Goal: Information Seeking & Learning: Learn about a topic

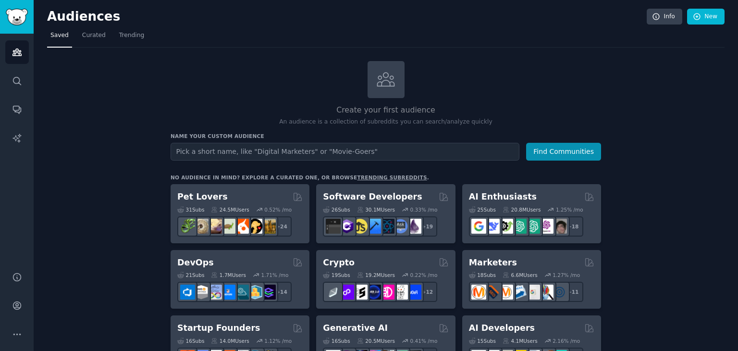
click at [245, 155] on input "text" at bounding box center [345, 152] width 349 height 18
click at [376, 86] on icon at bounding box center [386, 79] width 20 height 20
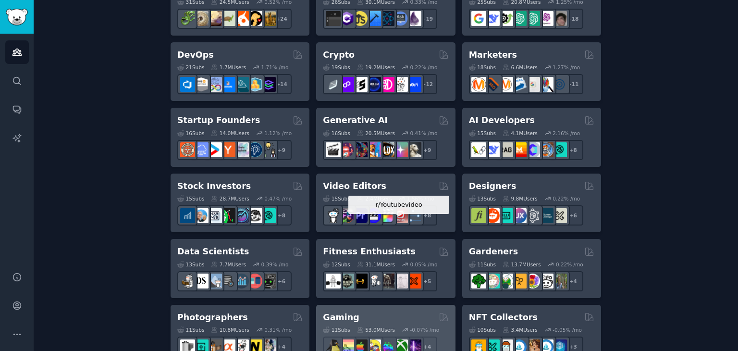
scroll to position [288, 0]
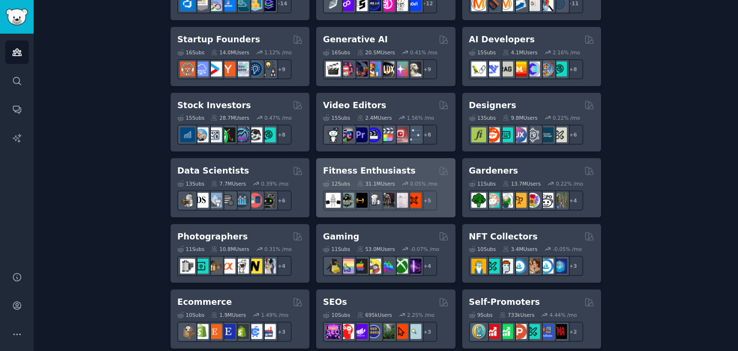
click at [385, 171] on h2 "Fitness Enthusiasts" at bounding box center [369, 171] width 93 height 12
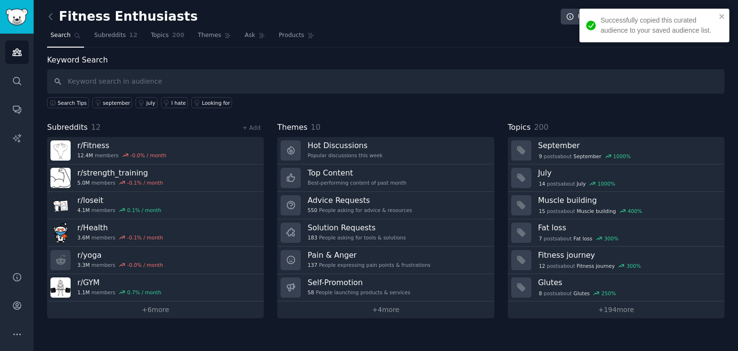
click at [716, 17] on div "Successfully copied this curated audience to your saved audience list." at bounding box center [651, 25] width 136 height 26
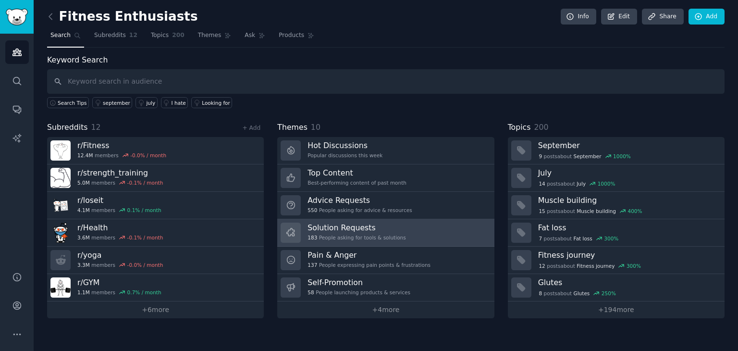
click at [321, 228] on h3 "Solution Requests" at bounding box center [357, 227] width 98 height 10
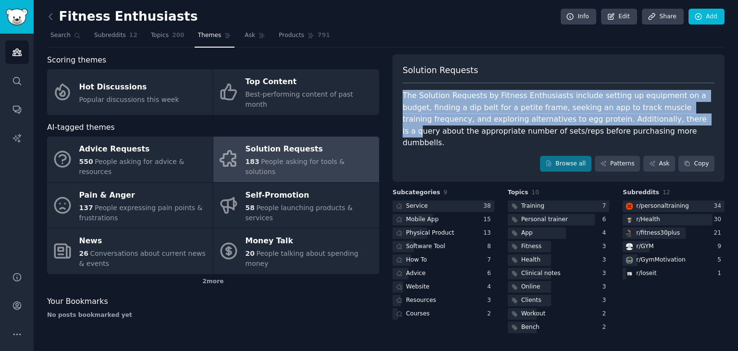
drag, startPoint x: 413, startPoint y: 92, endPoint x: 611, endPoint y: 123, distance: 199.9
click at [610, 123] on div "Solution Requests The Solution Requests by Fitness Enthusiasts include setting …" at bounding box center [559, 118] width 332 height 128
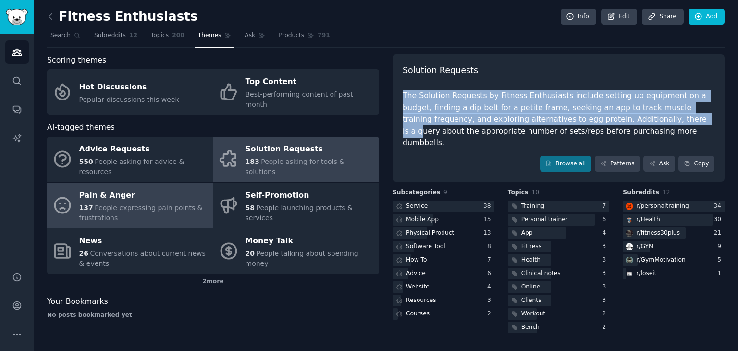
click at [115, 204] on span "People expressing pain points & frustrations" at bounding box center [140, 213] width 123 height 18
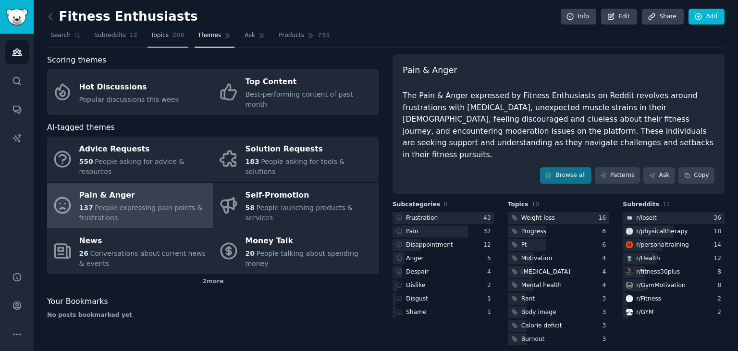
click at [172, 33] on span "200" at bounding box center [178, 35] width 12 height 9
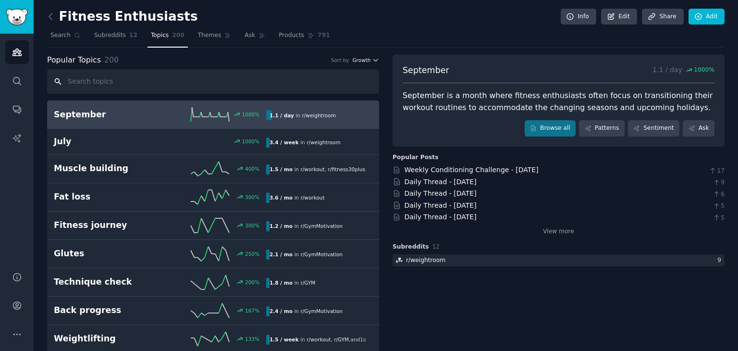
click at [359, 58] on span "Growth" at bounding box center [361, 60] width 18 height 7
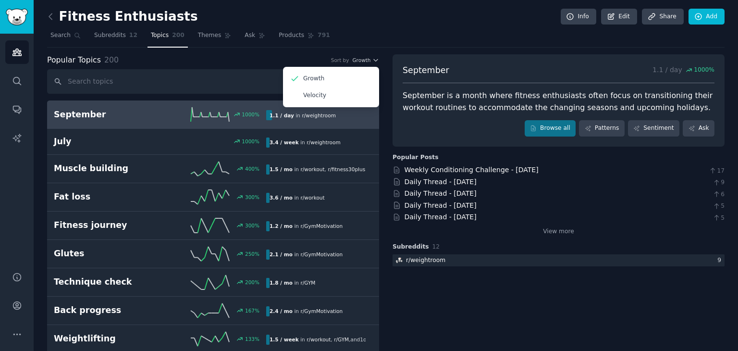
click at [319, 98] on p "Velocity" at bounding box center [314, 95] width 23 height 9
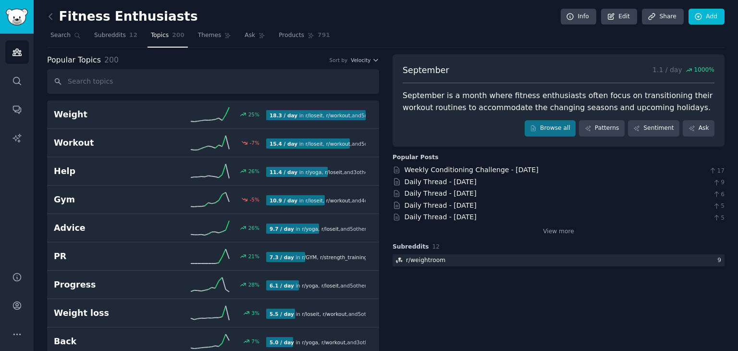
click at [350, 58] on div "Sort by Velocity" at bounding box center [354, 60] width 49 height 7
click at [365, 59] on span "Velocity" at bounding box center [361, 60] width 20 height 7
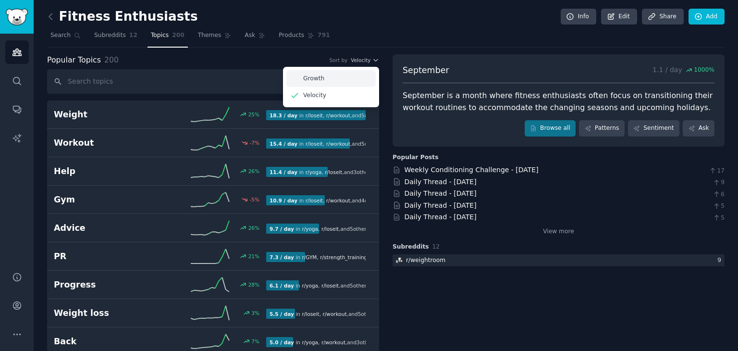
click at [355, 78] on div "Growth" at bounding box center [330, 78] width 89 height 17
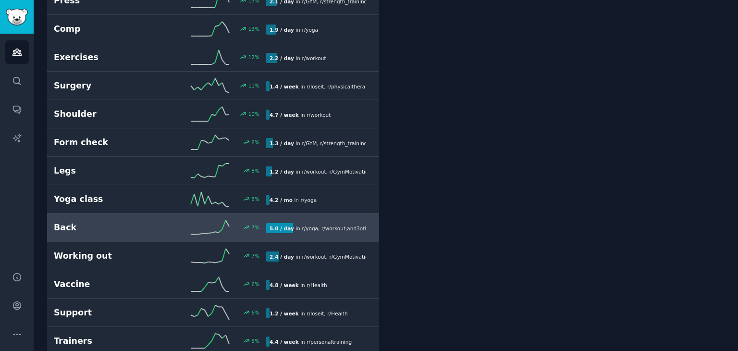
scroll to position [2403, 0]
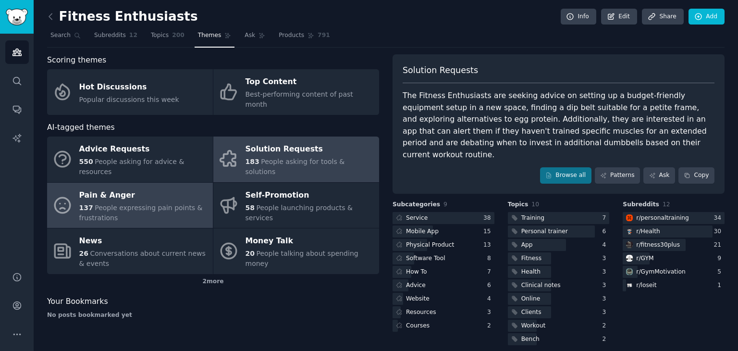
click at [165, 203] on div "137 People expressing pain points & frustrations" at bounding box center [143, 213] width 129 height 20
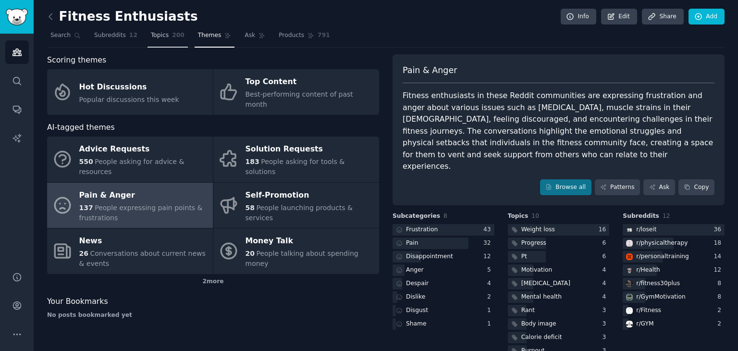
click at [154, 35] on span "Topics" at bounding box center [160, 35] width 18 height 9
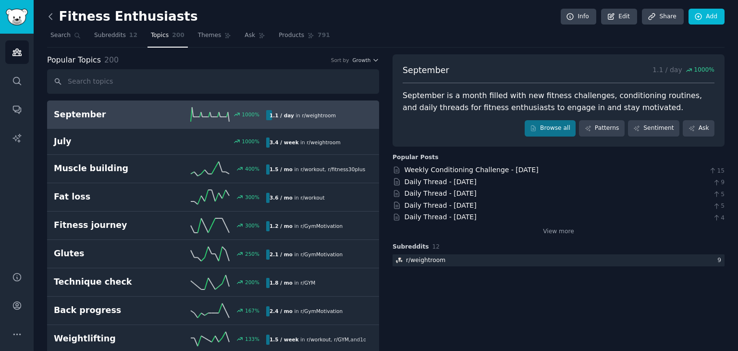
click at [50, 17] on icon at bounding box center [50, 16] width 3 height 6
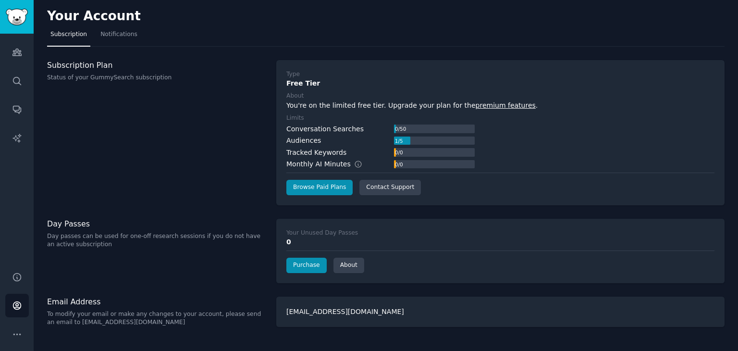
click at [126, 76] on p "Status of your GummySearch subscription" at bounding box center [156, 78] width 219 height 9
click at [321, 190] on link "Browse Paid Plans" at bounding box center [319, 187] width 66 height 15
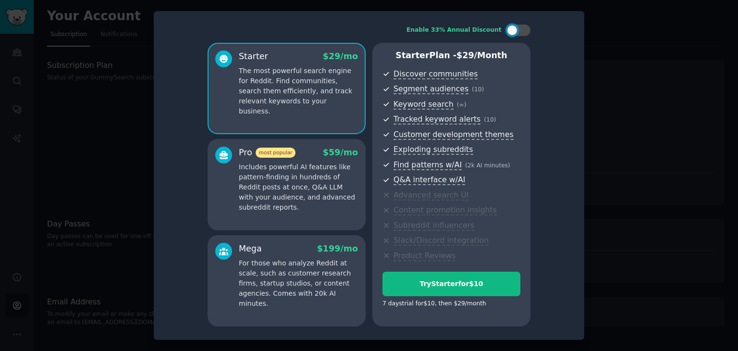
click at [323, 199] on p "Includes powerful AI features like pattern-finding in hundreds of Reddit posts …" at bounding box center [298, 187] width 119 height 50
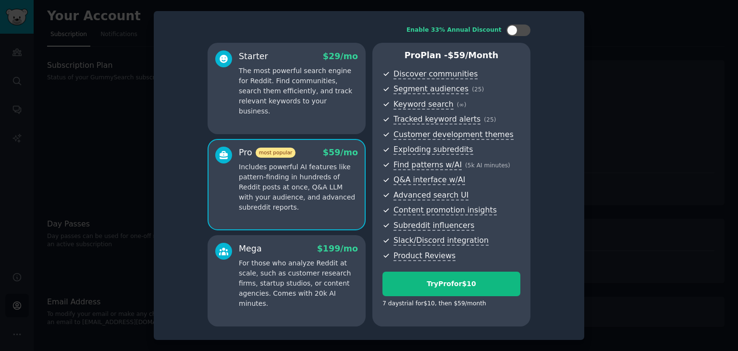
click at [328, 251] on span "$ 199 /mo" at bounding box center [337, 249] width 41 height 10
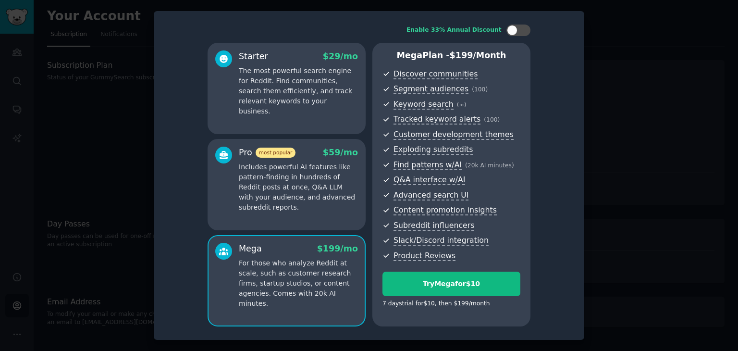
click at [307, 102] on p "The most powerful search engine for Reddit. Find communities, search them effic…" at bounding box center [298, 91] width 119 height 50
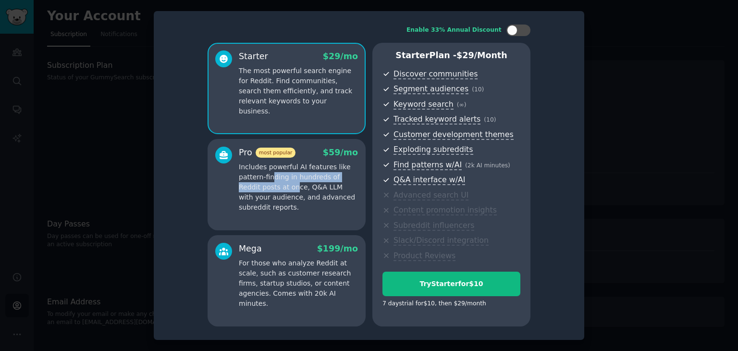
click at [271, 182] on p "Includes powerful AI features like pattern-finding in hundreds of Reddit posts …" at bounding box center [298, 187] width 119 height 50
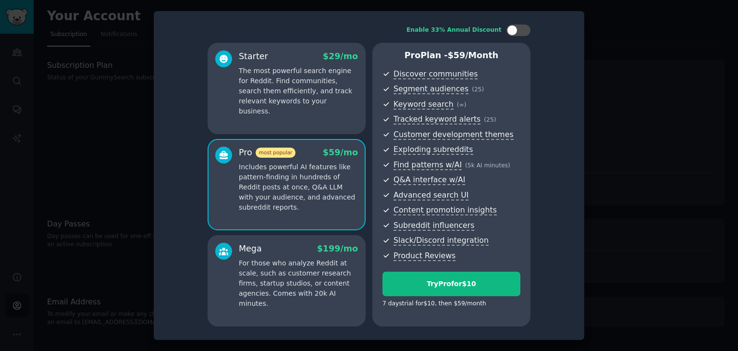
click at [290, 264] on p "For those who analyze Reddit at scale, such as customer research firms, startup…" at bounding box center [298, 283] width 119 height 50
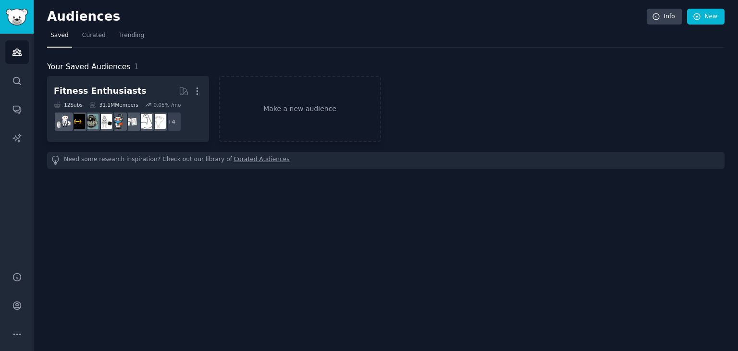
click at [398, 144] on div "Fitness Enthusiasts More 12 Sub s 31.1M Members 0.05 % /mo r/Fitness + 4 Make a…" at bounding box center [386, 122] width 678 height 93
click at [331, 126] on link "Make a new audience" at bounding box center [300, 109] width 162 height 66
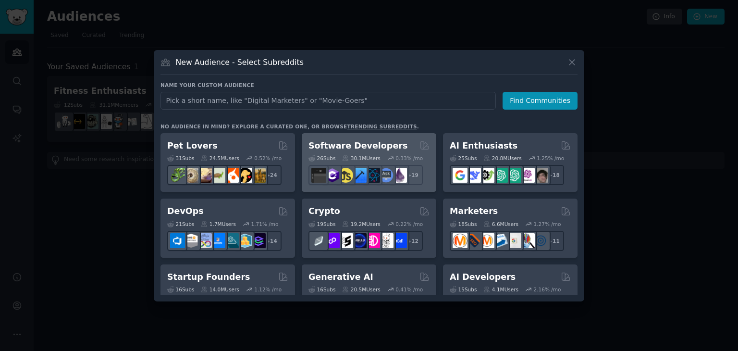
click at [344, 143] on h2 "Software Developers" at bounding box center [357, 146] width 99 height 12
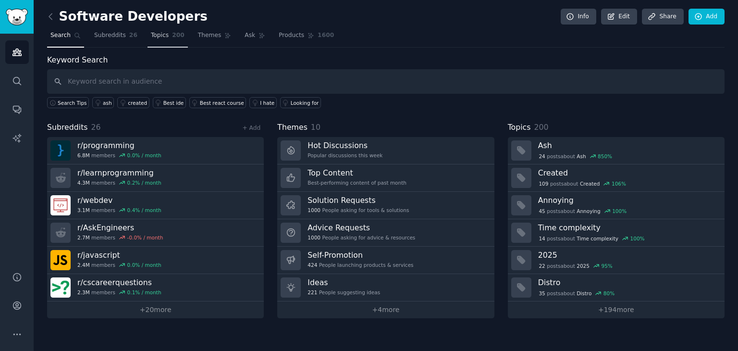
click at [153, 35] on span "Topics" at bounding box center [160, 35] width 18 height 9
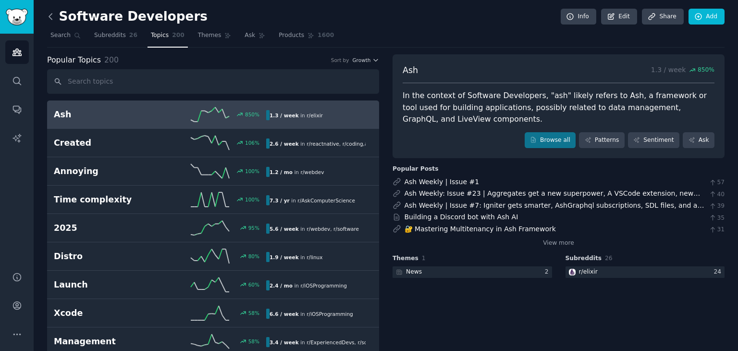
click at [52, 12] on icon at bounding box center [51, 17] width 10 height 10
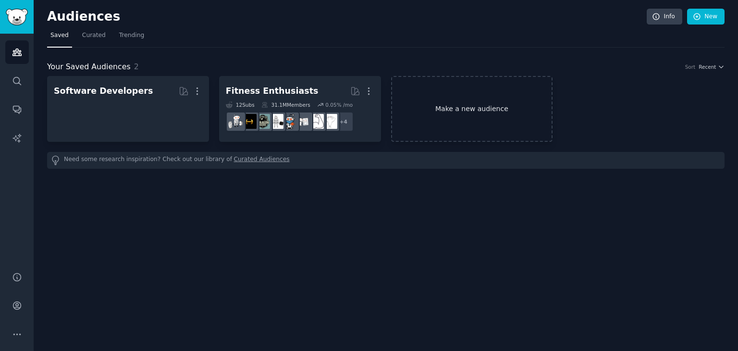
click at [452, 110] on link "Make a new audience" at bounding box center [472, 109] width 162 height 66
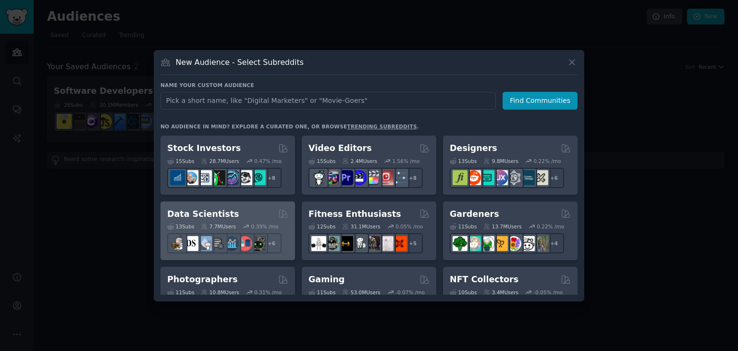
scroll to position [192, 0]
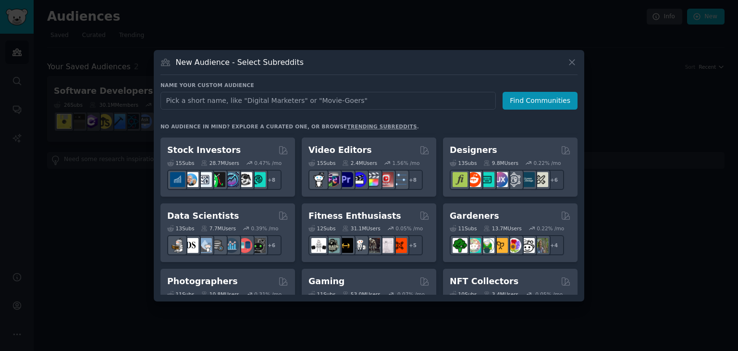
click at [218, 148] on h2 "Stock Investors" at bounding box center [204, 150] width 74 height 12
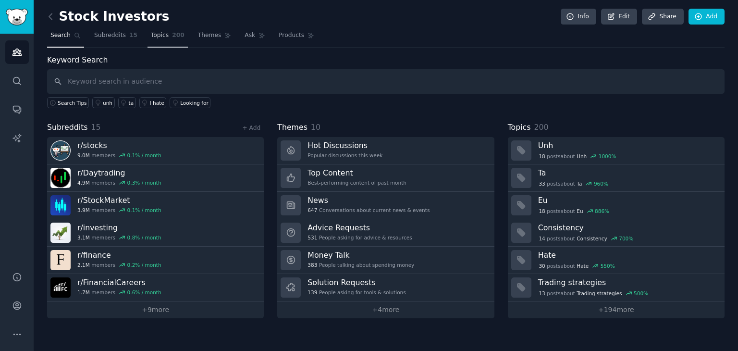
click at [172, 38] on span "200" at bounding box center [178, 35] width 12 height 9
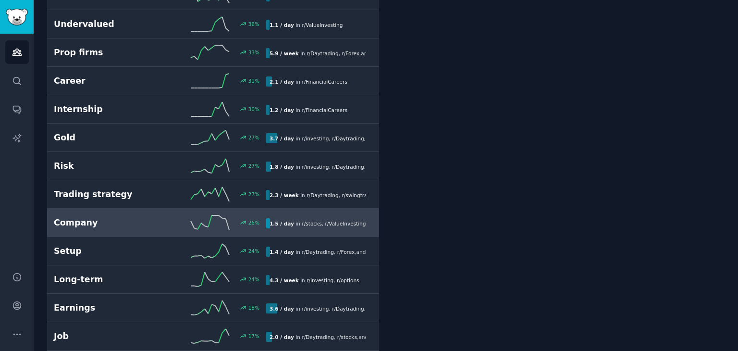
scroll to position [1538, 0]
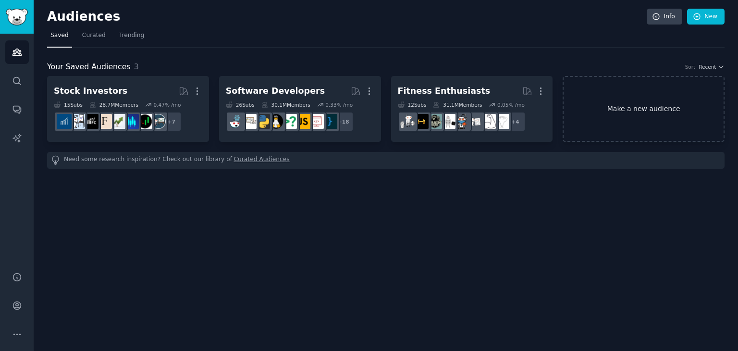
click at [644, 86] on link "Make a new audience" at bounding box center [644, 109] width 162 height 66
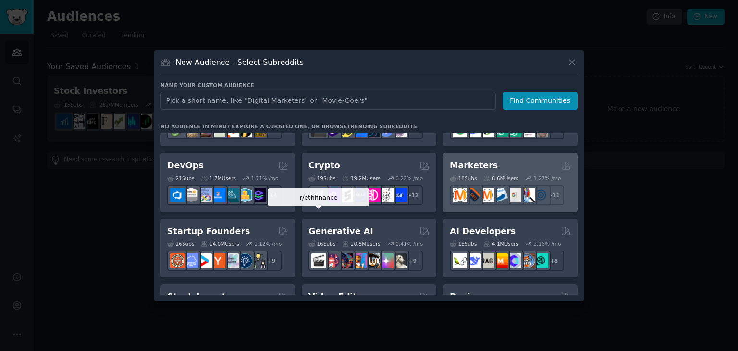
scroll to position [48, 0]
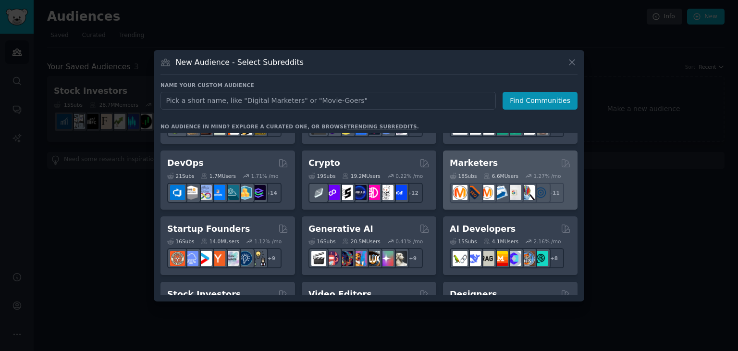
click at [487, 162] on h2 "Marketers" at bounding box center [474, 163] width 48 height 12
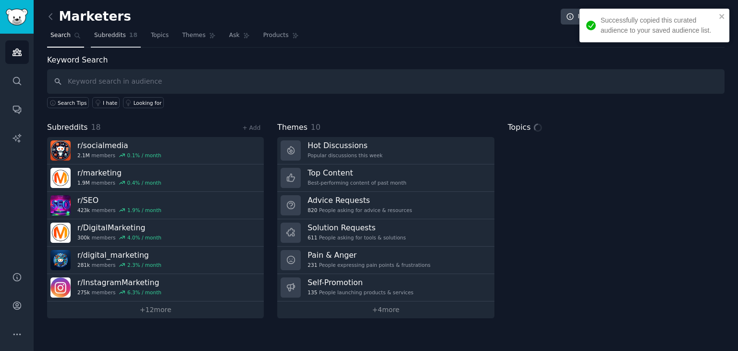
click at [104, 32] on span "Subreddits" at bounding box center [110, 35] width 32 height 9
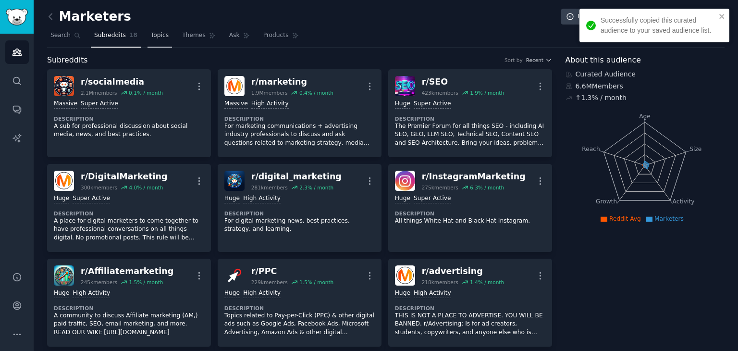
click at [153, 31] on span "Topics" at bounding box center [160, 35] width 18 height 9
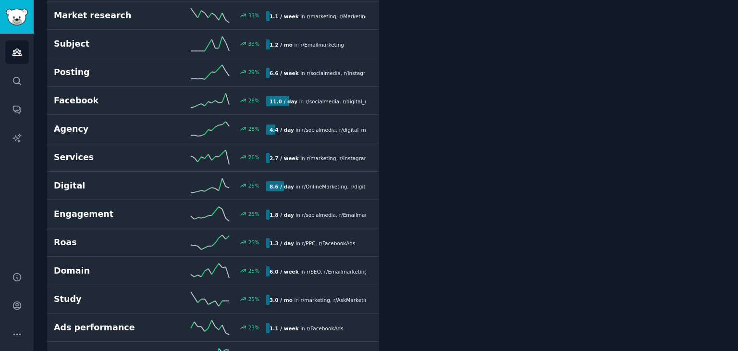
scroll to position [2018, 0]
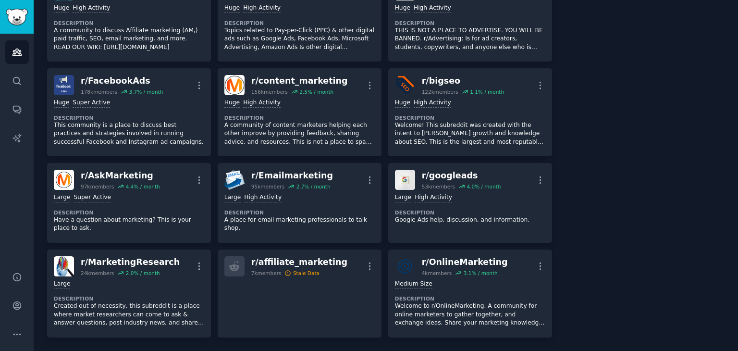
scroll to position [284, 0]
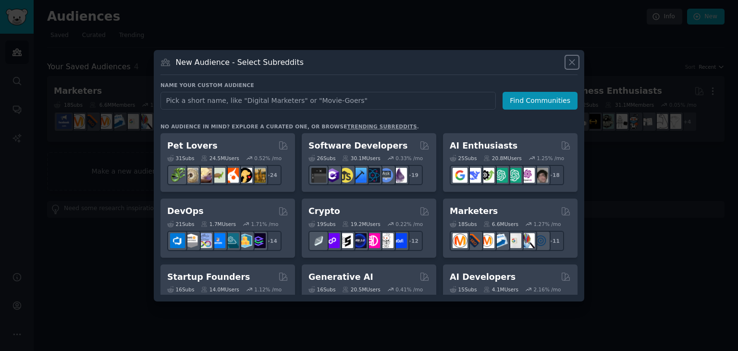
click at [572, 60] on icon at bounding box center [572, 62] width 10 height 10
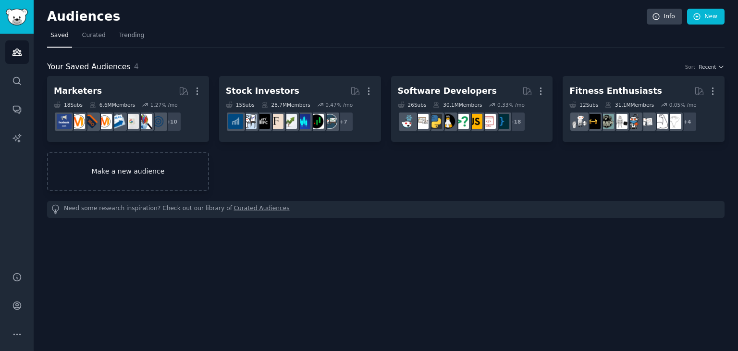
click at [120, 167] on link "Make a new audience" at bounding box center [128, 171] width 162 height 39
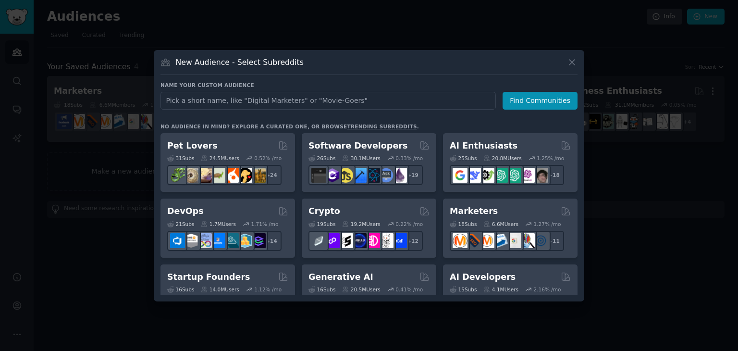
click at [124, 136] on div at bounding box center [369, 175] width 738 height 351
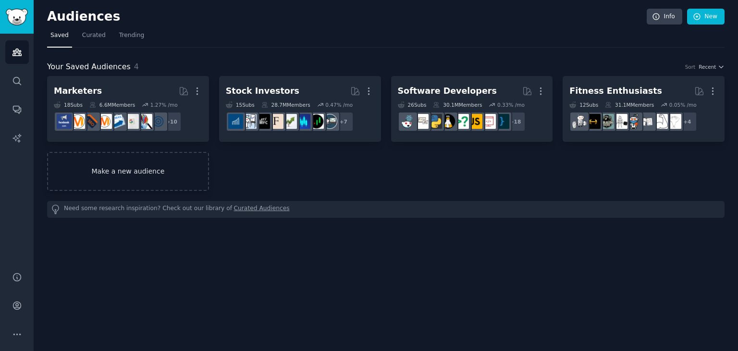
click at [152, 169] on link "Make a new audience" at bounding box center [128, 171] width 162 height 39
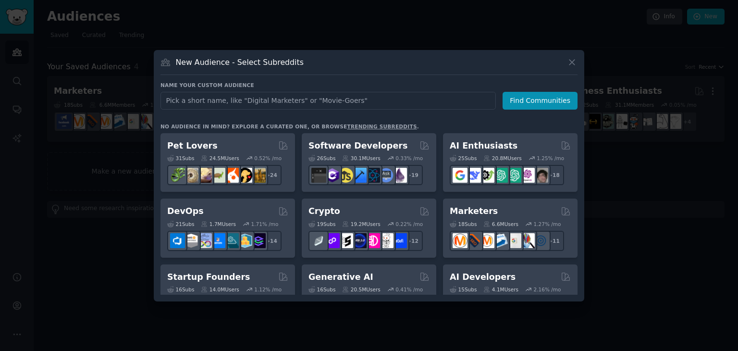
click at [347, 124] on link "trending subreddits" at bounding box center [382, 126] width 70 height 6
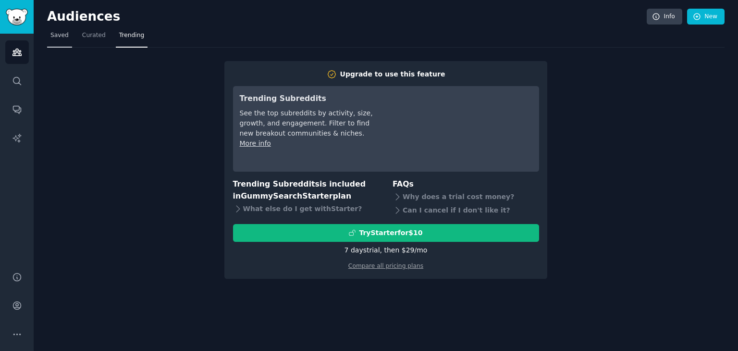
click at [49, 35] on link "Saved" at bounding box center [59, 38] width 25 height 20
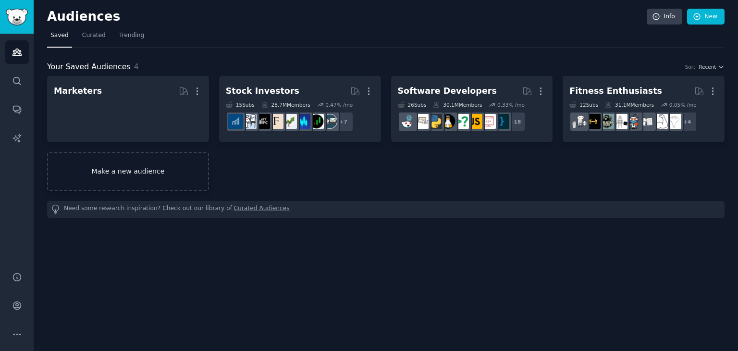
click at [110, 169] on link "Make a new audience" at bounding box center [128, 171] width 162 height 39
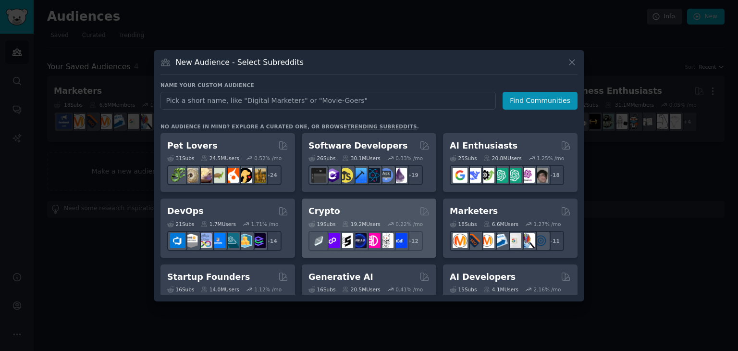
click at [372, 212] on div "Crypto Curated by GummySearch" at bounding box center [368, 211] width 121 height 12
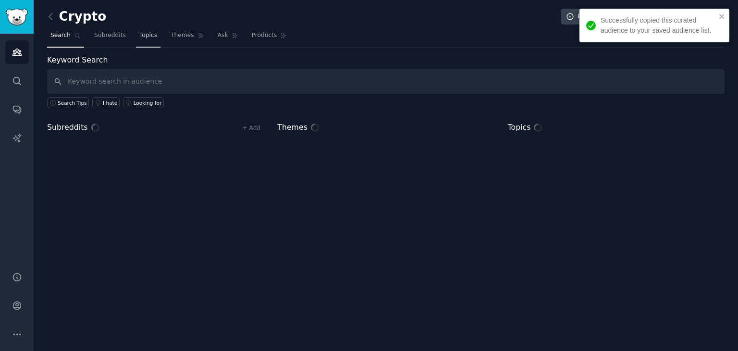
click at [146, 34] on span "Topics" at bounding box center [148, 35] width 18 height 9
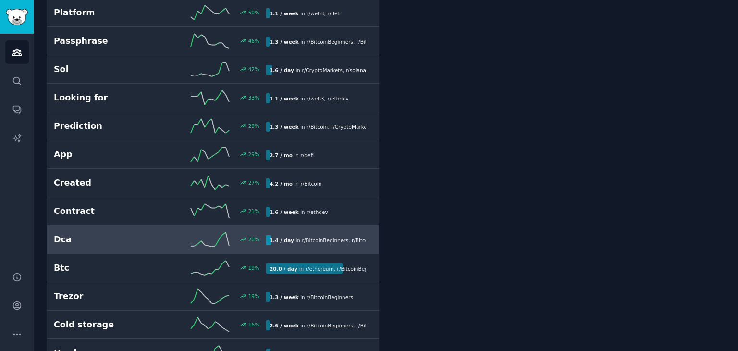
scroll to position [577, 0]
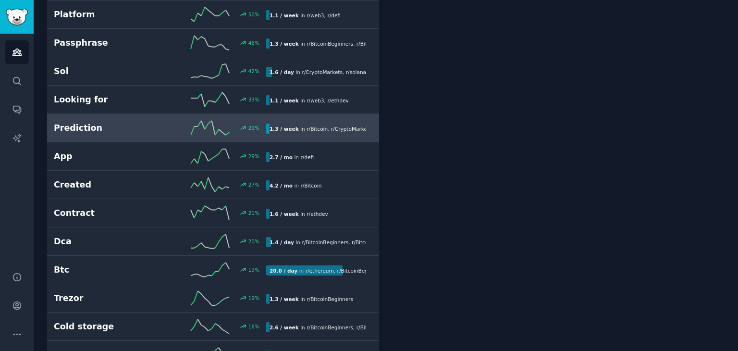
click at [129, 131] on div "Prediction 29 % 1.3 / week in r/ Bitcoin , r/ CryptoMarkets" at bounding box center [213, 128] width 319 height 14
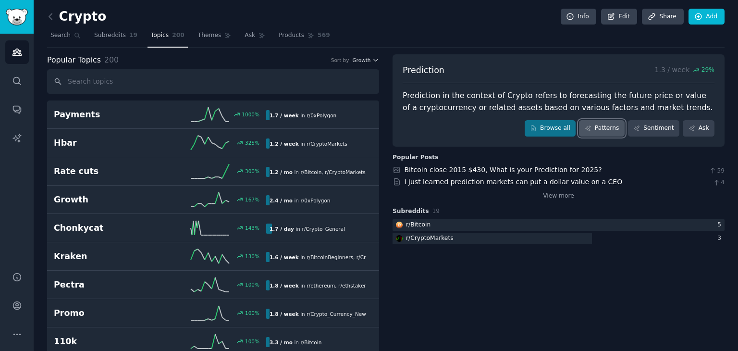
click at [609, 132] on link "Patterns" at bounding box center [601, 128] width 45 height 16
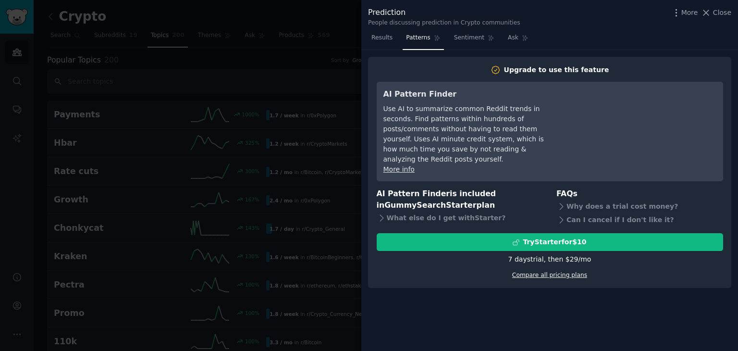
click at [544, 271] on link "Compare all pricing plans" at bounding box center [549, 274] width 75 height 7
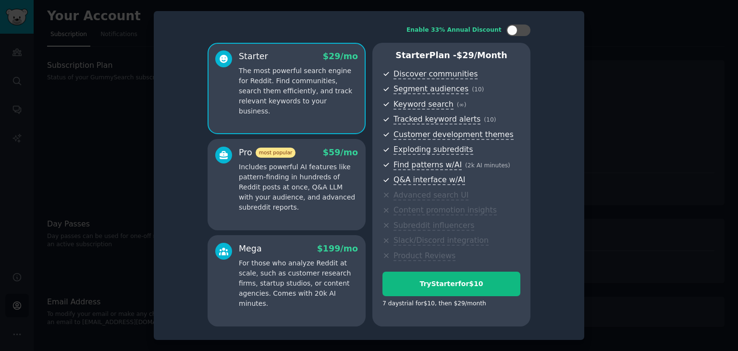
click at [118, 101] on div at bounding box center [369, 175] width 738 height 351
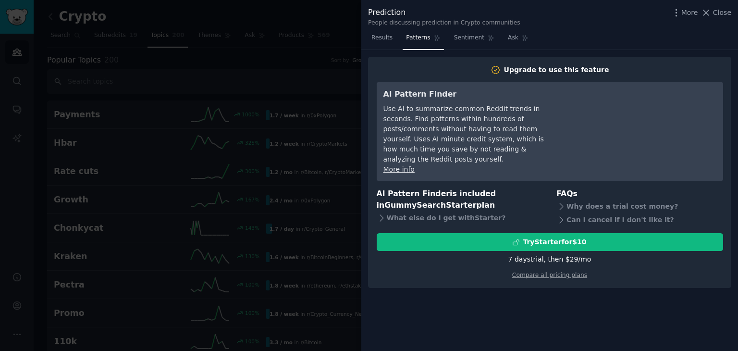
click at [328, 44] on div at bounding box center [369, 175] width 738 height 351
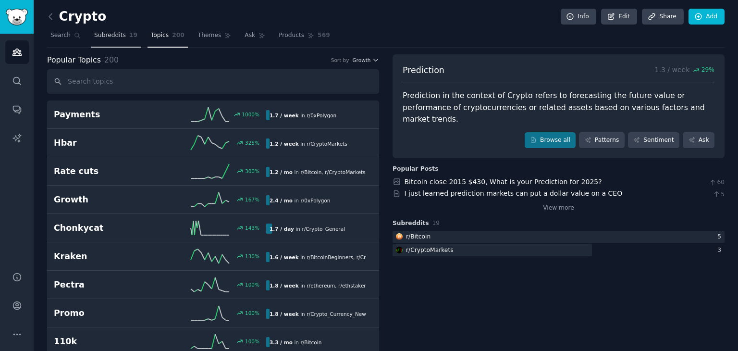
click at [102, 36] on span "Subreddits" at bounding box center [110, 35] width 32 height 9
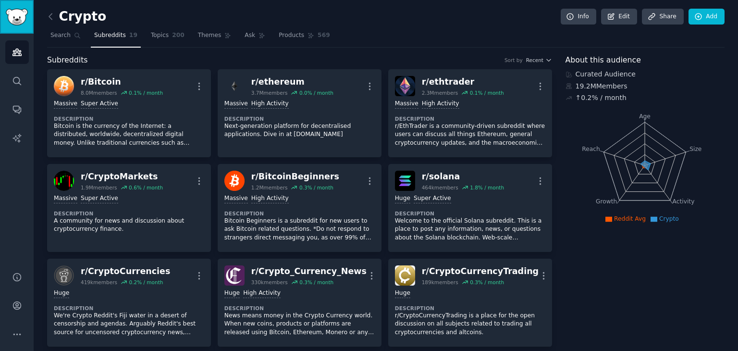
click at [29, 13] on link "Sidebar" at bounding box center [17, 17] width 34 height 34
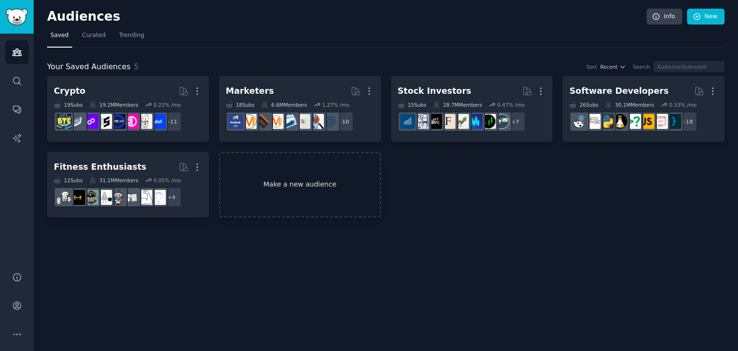
click at [269, 193] on link "Make a new audience" at bounding box center [300, 185] width 162 height 66
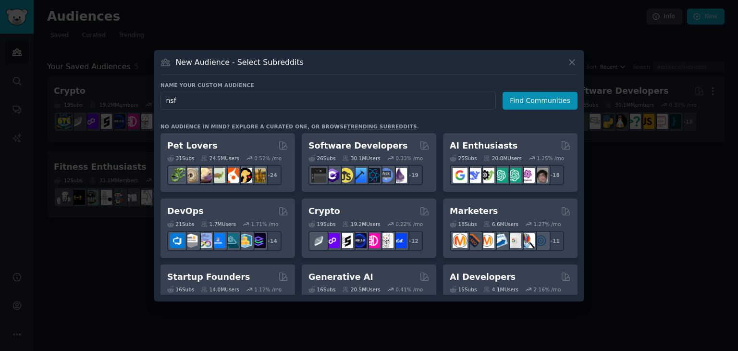
type input "nsfw"
click button "Find Communities" at bounding box center [540, 101] width 75 height 18
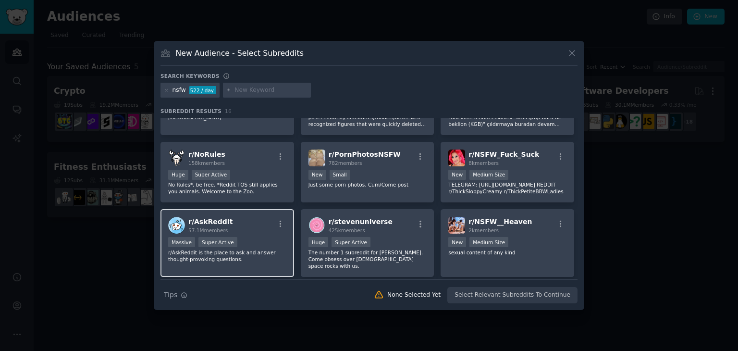
scroll to position [48, 0]
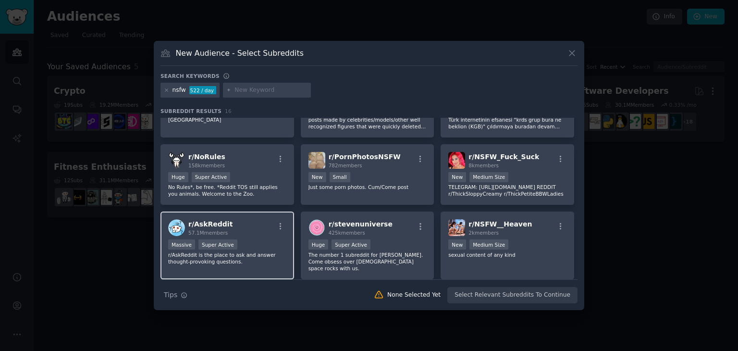
click at [241, 236] on div "r/ AskReddit 57.1M members Massive Super Active r/AskReddit is the place to ask…" at bounding box center [227, 245] width 134 height 68
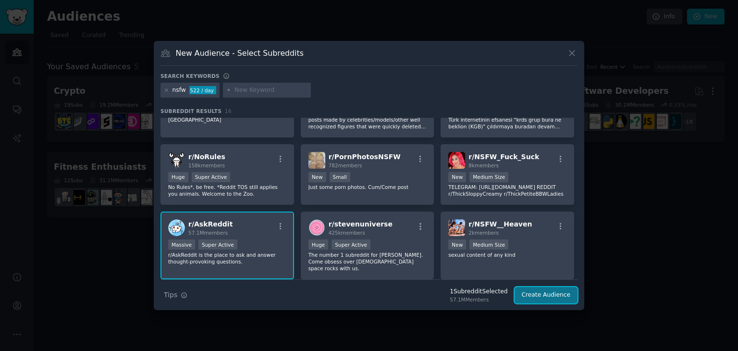
click at [557, 288] on button "Create Audience" at bounding box center [546, 295] width 63 height 16
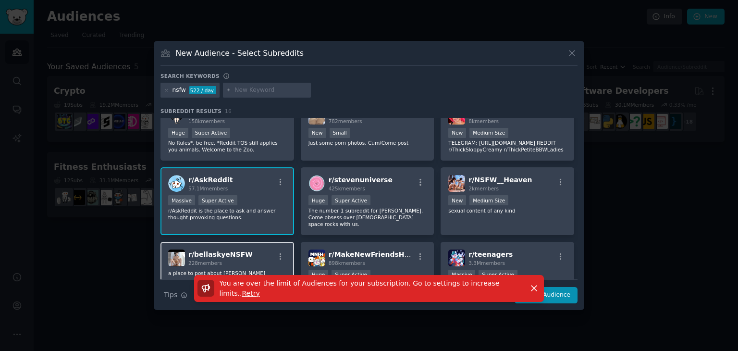
scroll to position [96, 0]
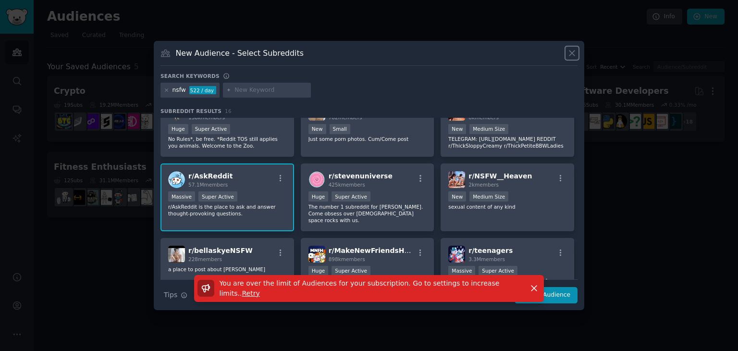
click at [568, 55] on icon at bounding box center [572, 53] width 10 height 10
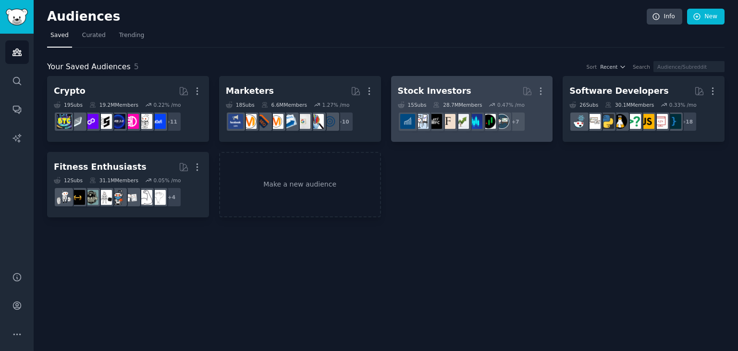
click at [490, 97] on h2 "Stock Investors More" at bounding box center [472, 91] width 148 height 17
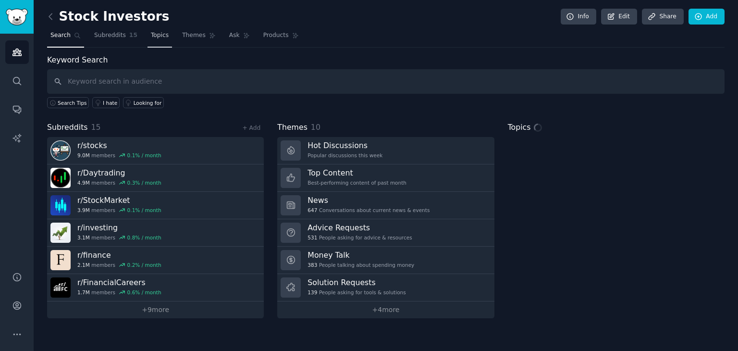
click at [162, 39] on link "Topics" at bounding box center [160, 38] width 25 height 20
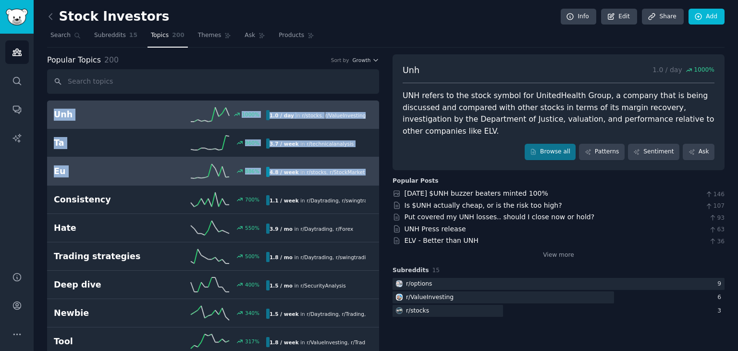
drag, startPoint x: 40, startPoint y: 106, endPoint x: 55, endPoint y: 165, distance: 61.4
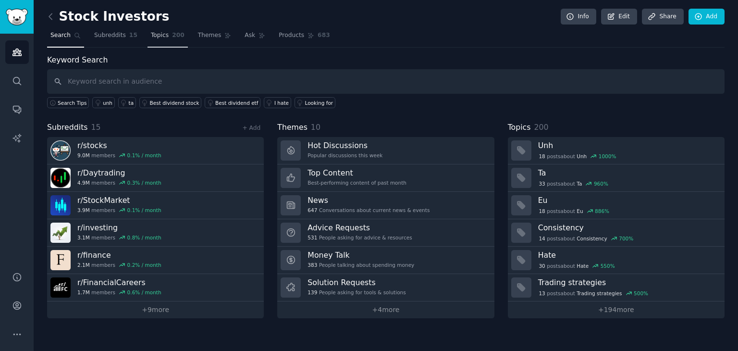
click at [172, 36] on span "200" at bounding box center [178, 35] width 12 height 9
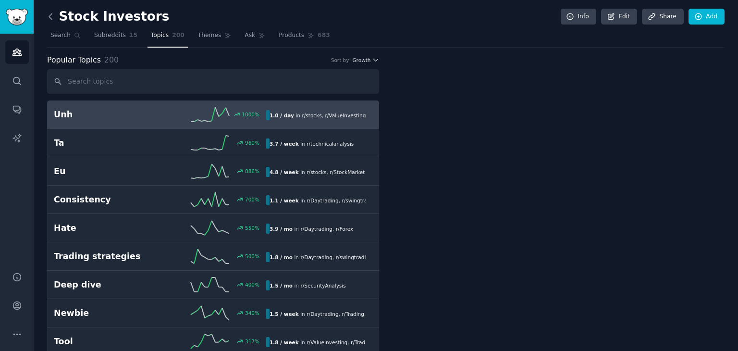
click at [54, 14] on icon at bounding box center [51, 17] width 10 height 10
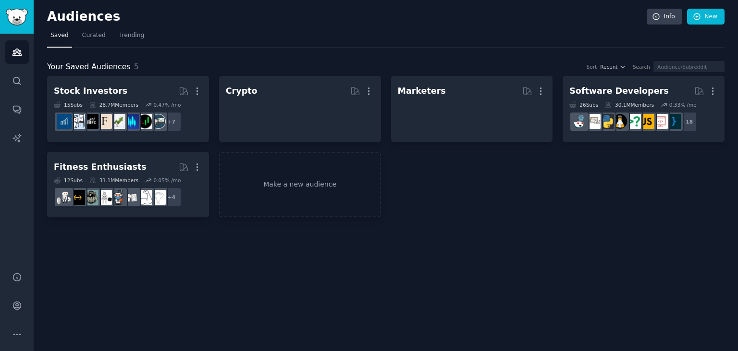
click at [52, 14] on h2 "Audiences" at bounding box center [347, 16] width 600 height 15
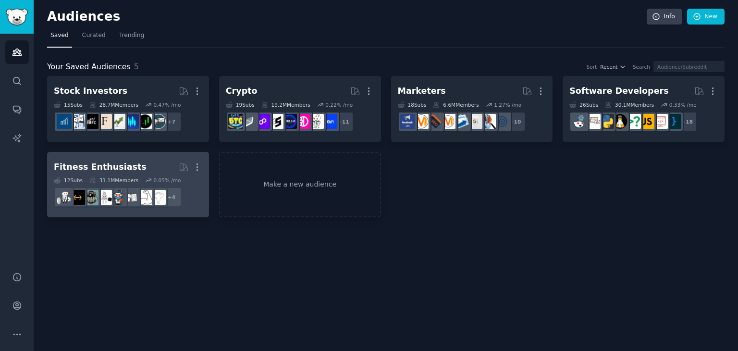
click at [103, 181] on div "31.1M Members" at bounding box center [113, 180] width 49 height 7
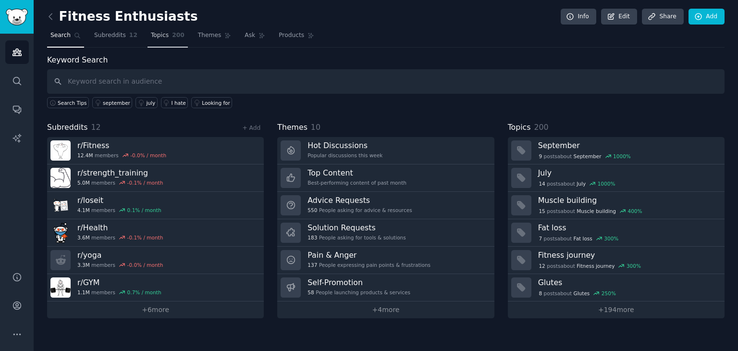
click at [161, 38] on link "Topics 200" at bounding box center [168, 38] width 40 height 20
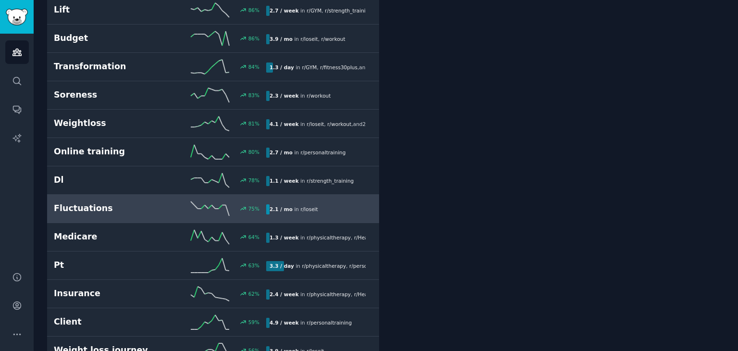
scroll to position [625, 0]
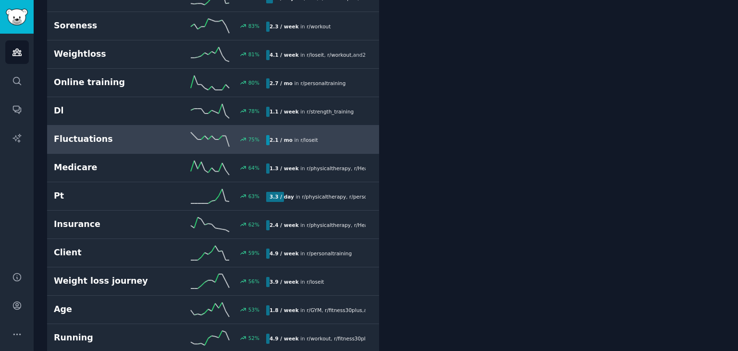
click at [100, 136] on h2 "Fluctuations" at bounding box center [107, 139] width 106 height 12
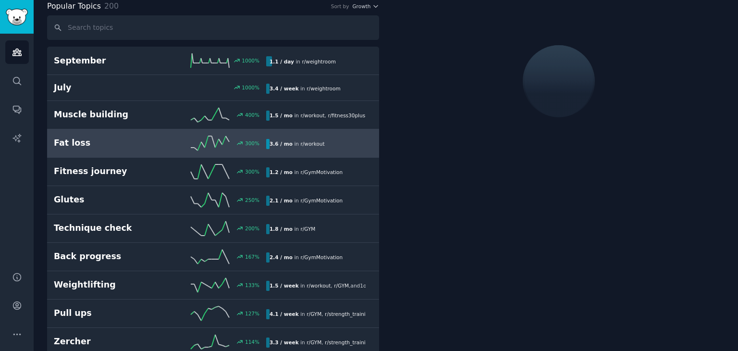
scroll to position [53, 0]
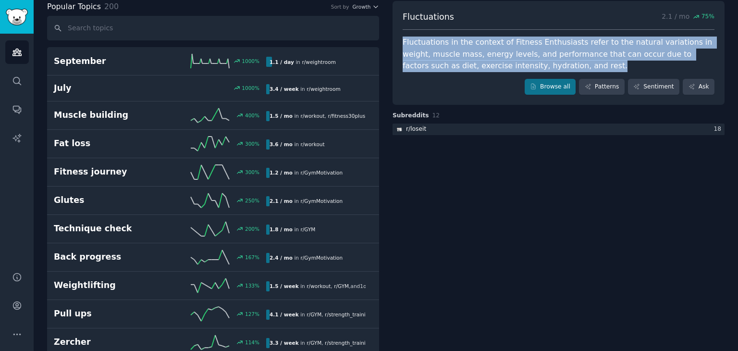
drag, startPoint x: 400, startPoint y: 42, endPoint x: 542, endPoint y: 60, distance: 142.8
click at [547, 61] on div "Fluctuations 2.1 / mo 75 % Fluctuations in the context of Fitness Enthusiasts r…" at bounding box center [559, 53] width 332 height 104
click at [445, 38] on div "Fluctuations in the context of Fitness Enthusiasts refer to the natural variati…" at bounding box center [559, 55] width 312 height 36
click at [409, 45] on div "Fluctuations in the context of Fitness Enthusiasts refer to the natural variati…" at bounding box center [559, 55] width 312 height 36
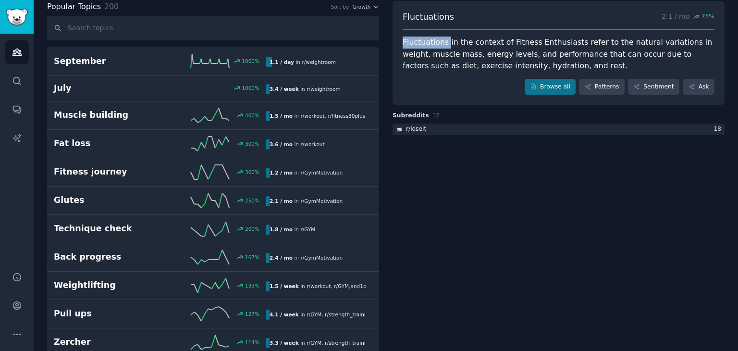
click at [409, 45] on div "Fluctuations in the context of Fitness Enthusiasts refer to the natural variati…" at bounding box center [559, 55] width 312 height 36
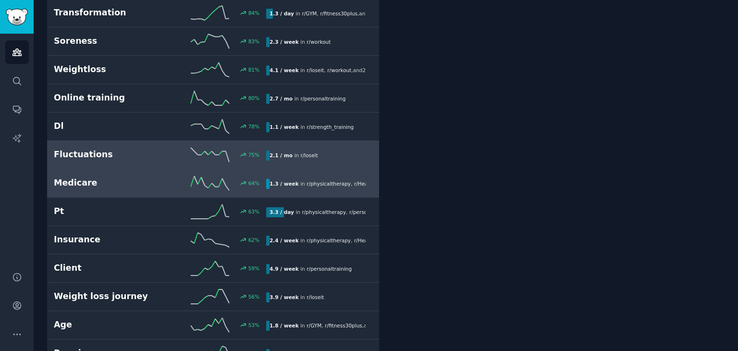
scroll to position [582, 0]
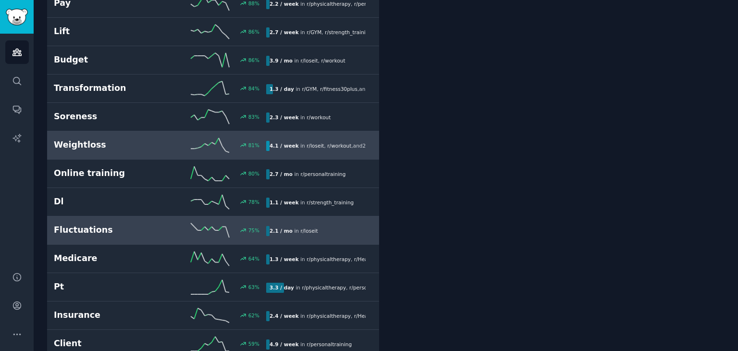
click at [79, 146] on h2 "Weightloss" at bounding box center [107, 145] width 106 height 12
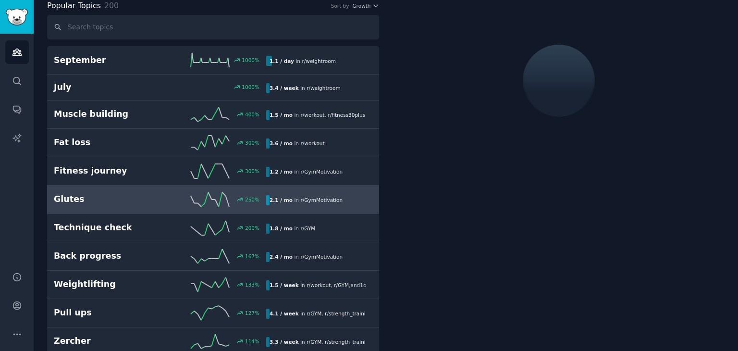
scroll to position [53, 0]
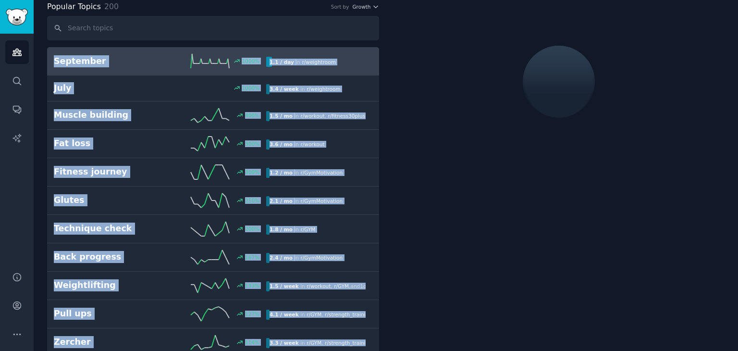
drag, startPoint x: 431, startPoint y: 63, endPoint x: 61, endPoint y: 55, distance: 370.1
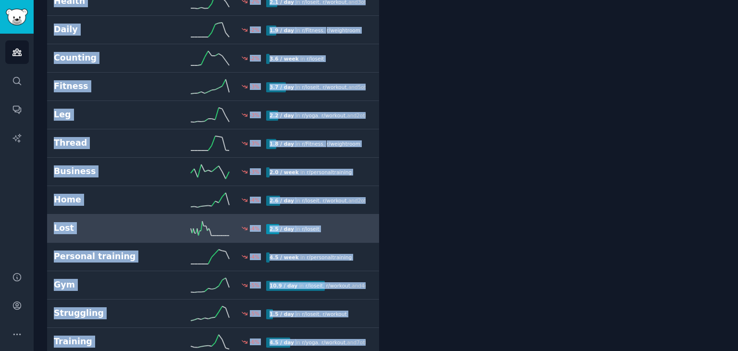
scroll to position [3369, 0]
